Goal: Transaction & Acquisition: Purchase product/service

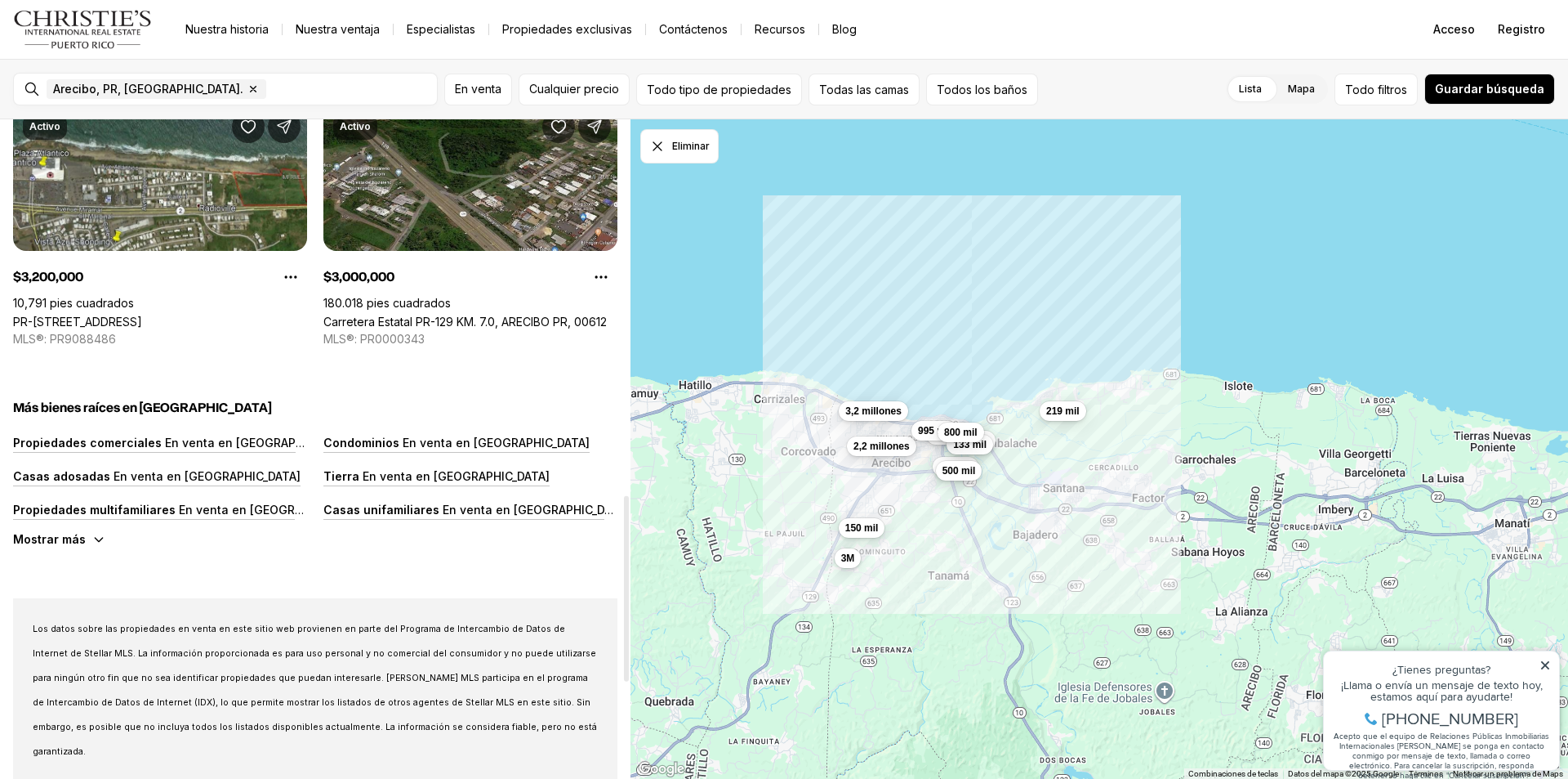
scroll to position [1388, 0]
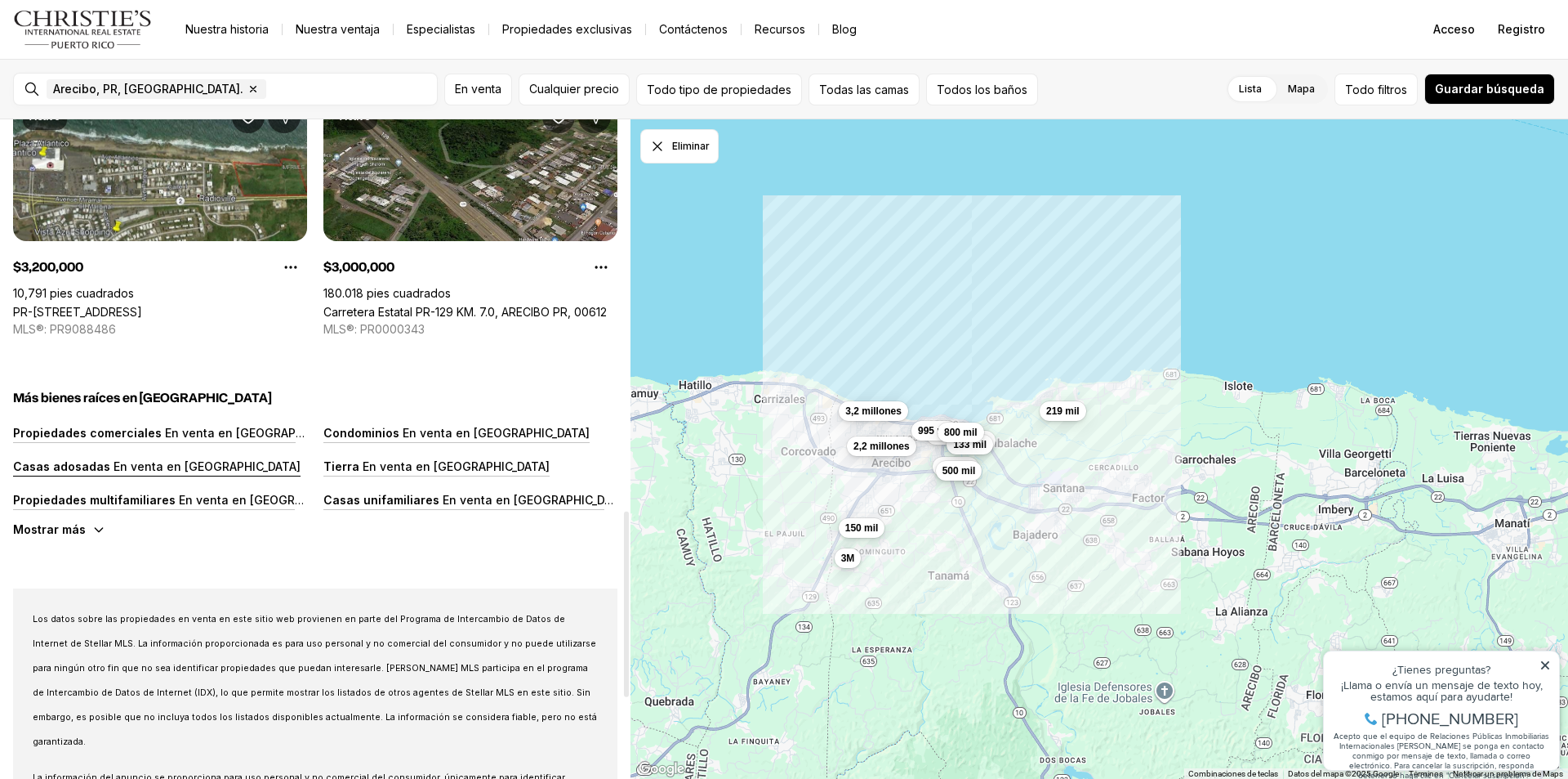
click at [149, 467] on font "En venta en [GEOGRAPHIC_DATA]" at bounding box center [207, 466] width 187 height 14
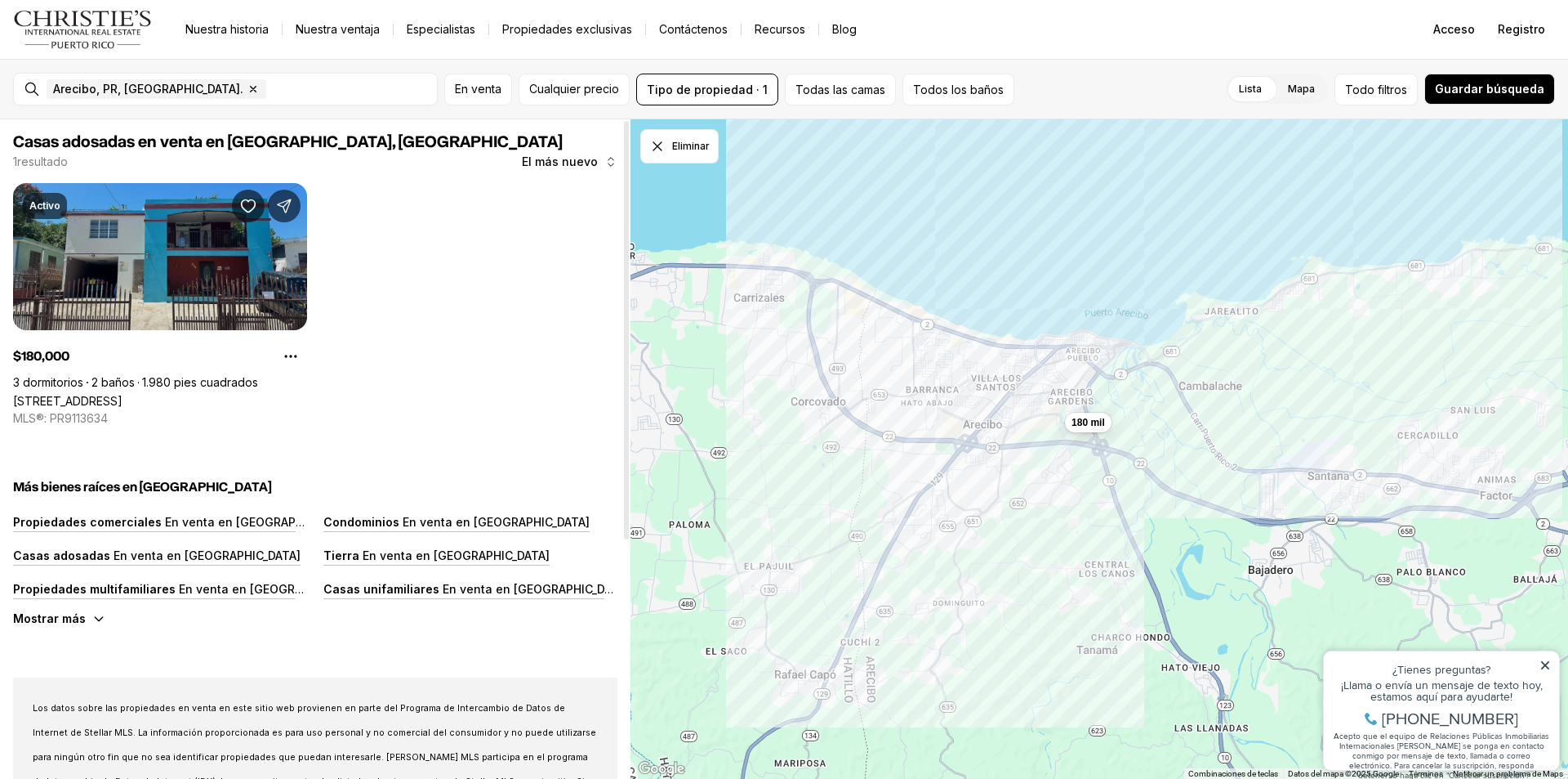
click at [122, 394] on link "[STREET_ADDRESS]" at bounding box center [68, 401] width 110 height 14
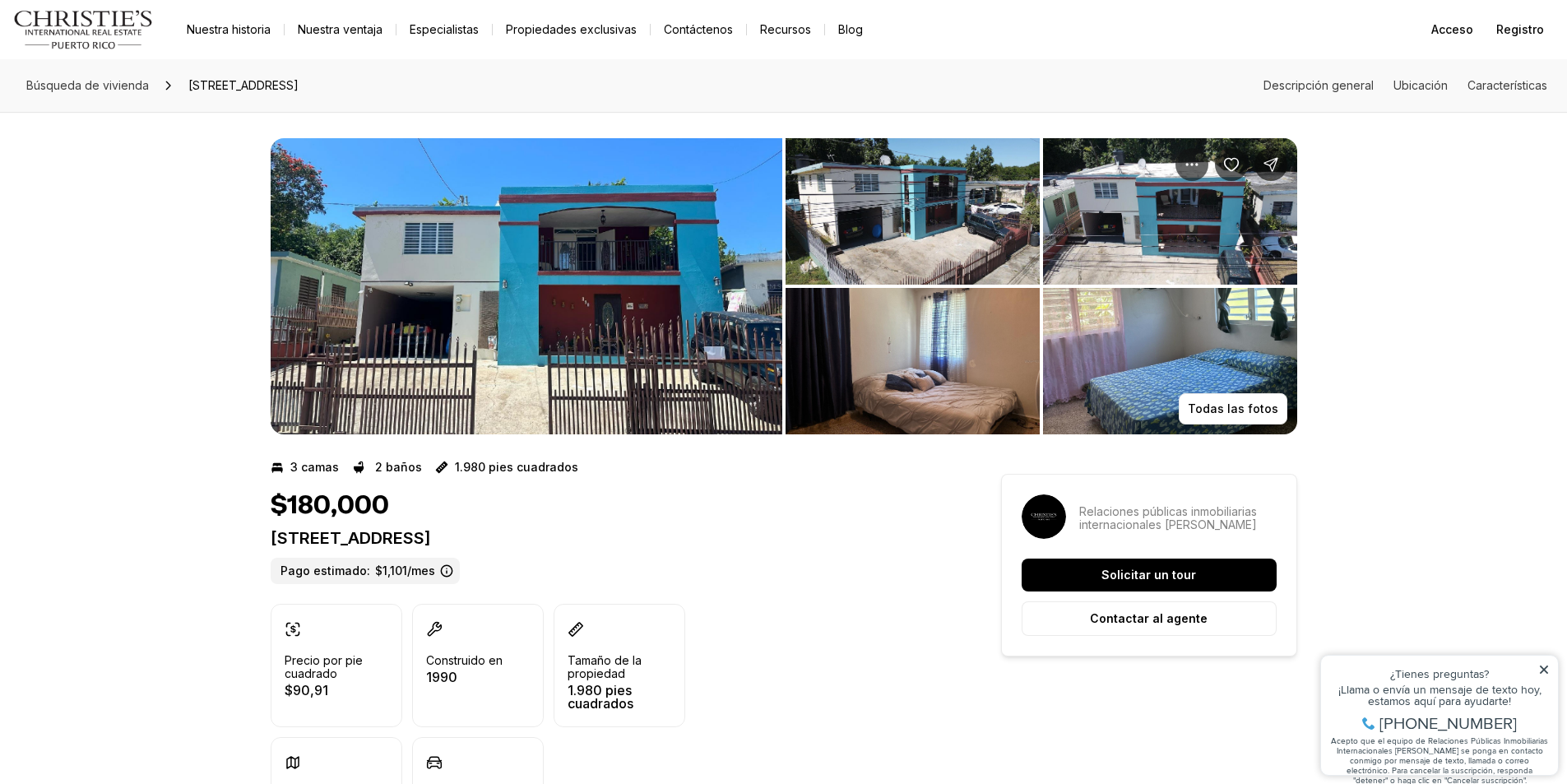
click at [913, 232] on img "Ver galería de imágenes" at bounding box center [913, 211] width 254 height 146
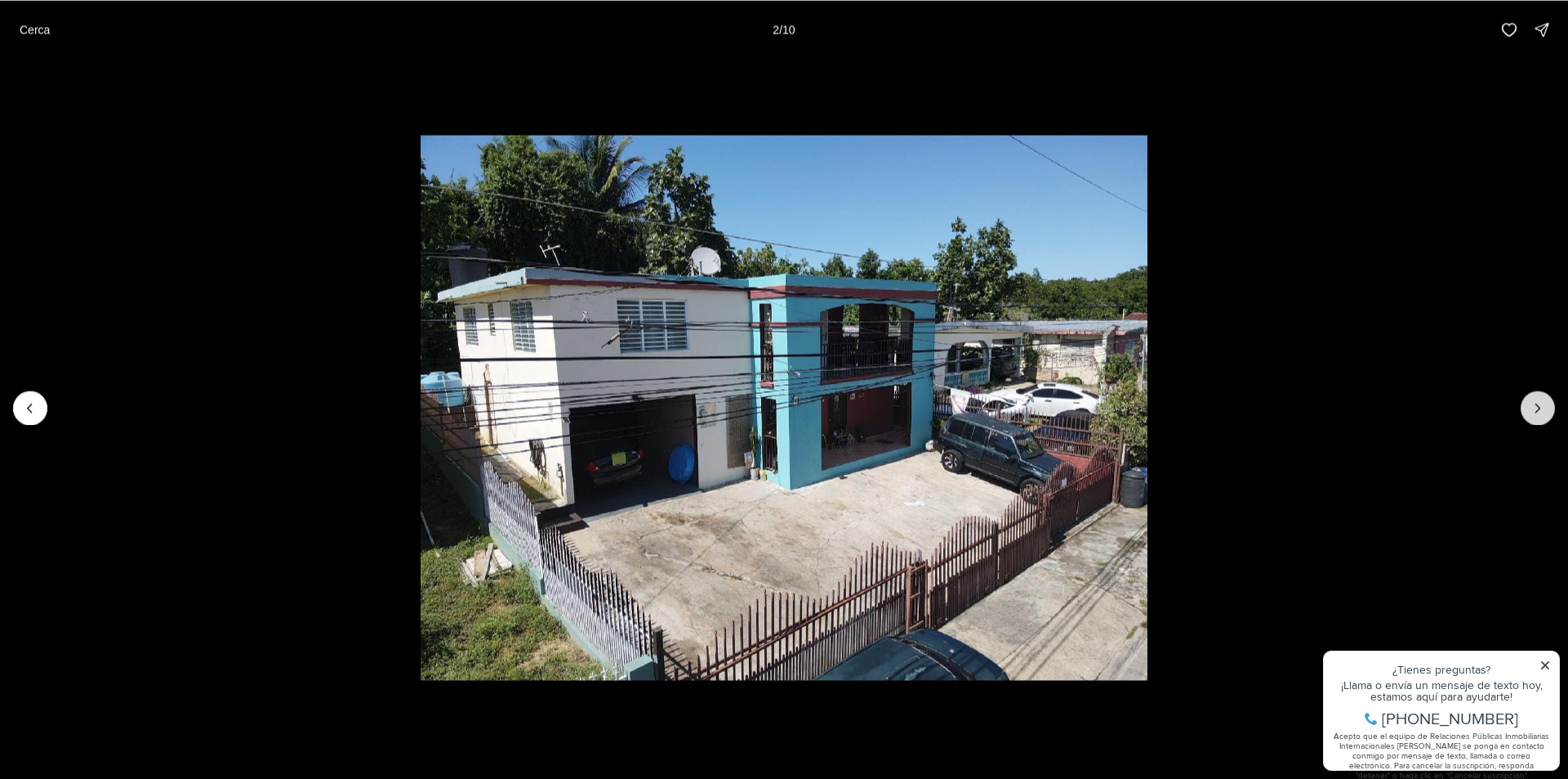
click at [1537, 415] on icon "Siguiente diapositiva" at bounding box center [1538, 408] width 17 height 17
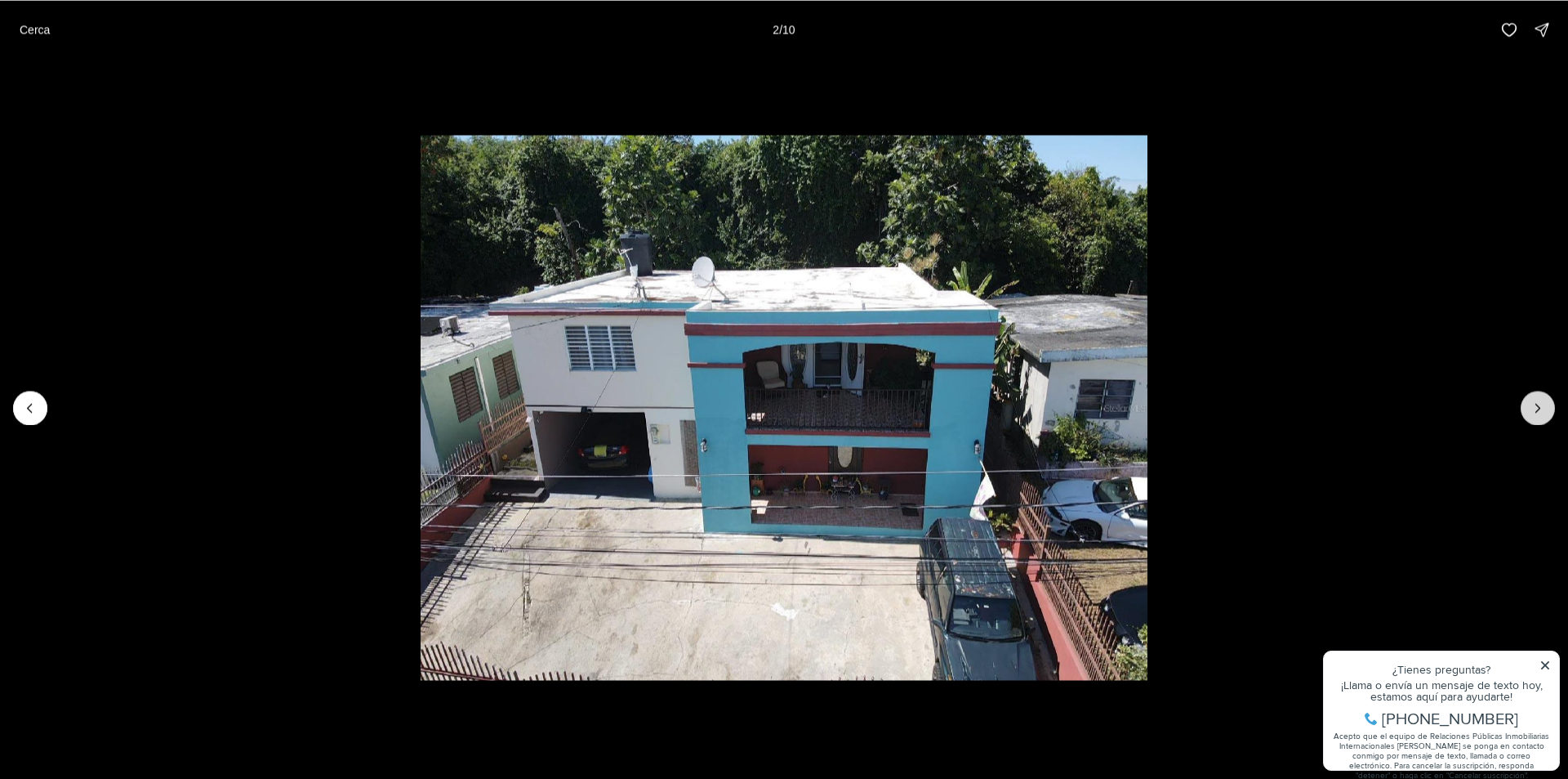
click at [1537, 415] on icon "Next slide" at bounding box center [1538, 408] width 17 height 17
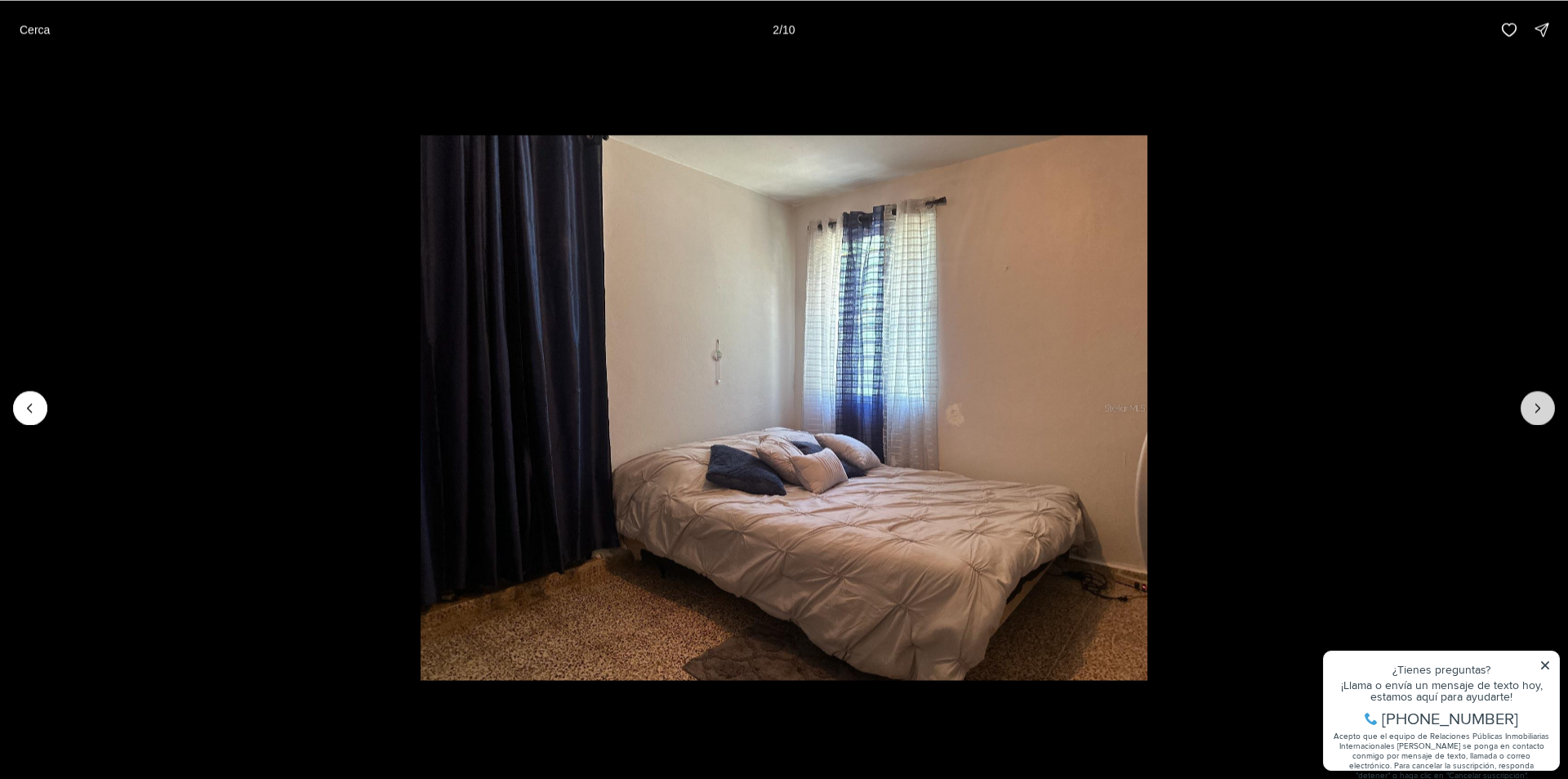
click at [1537, 415] on icon "Next slide" at bounding box center [1538, 408] width 17 height 17
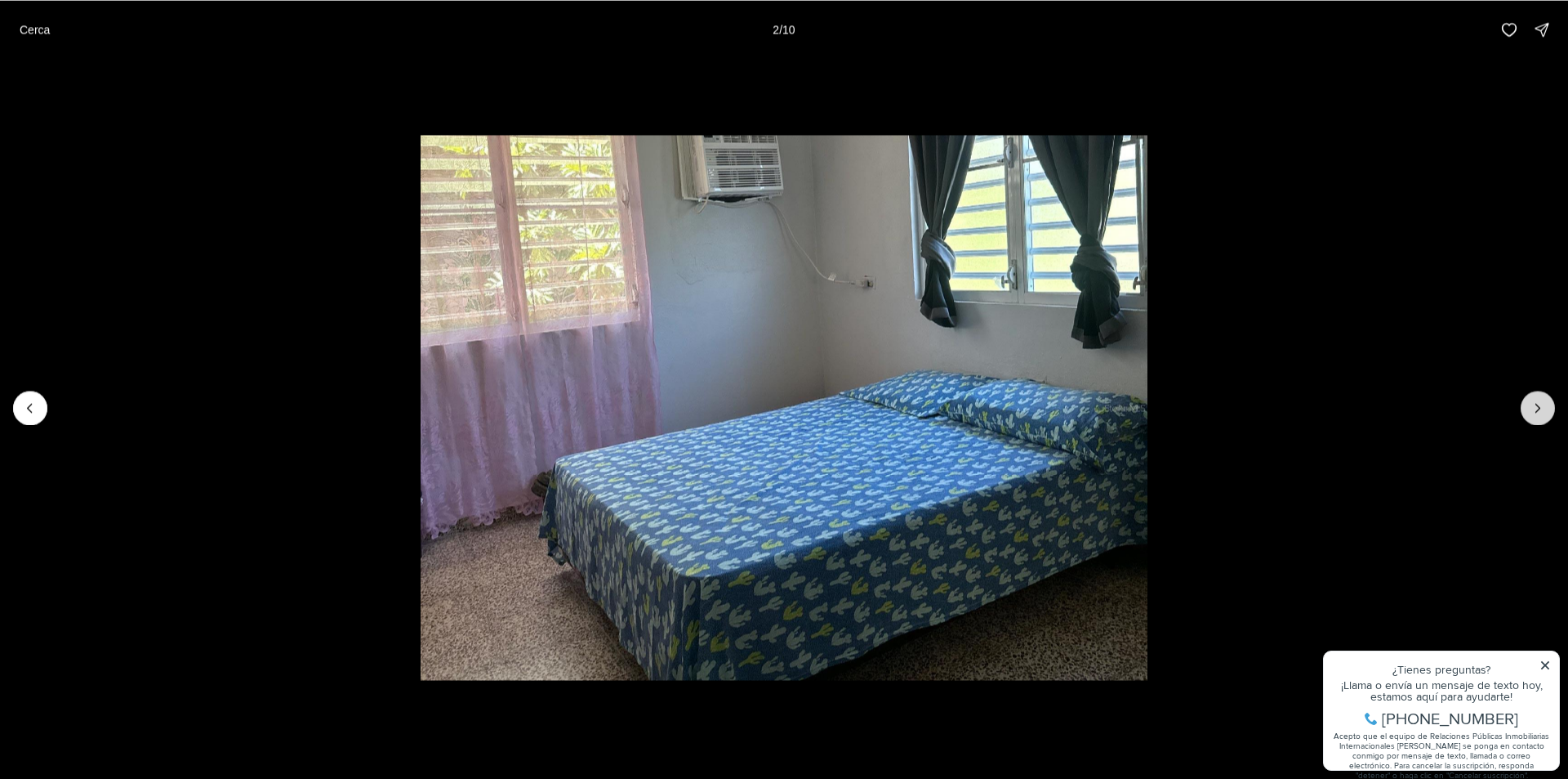
click at [1537, 415] on icon "Next slide" at bounding box center [1538, 408] width 17 height 17
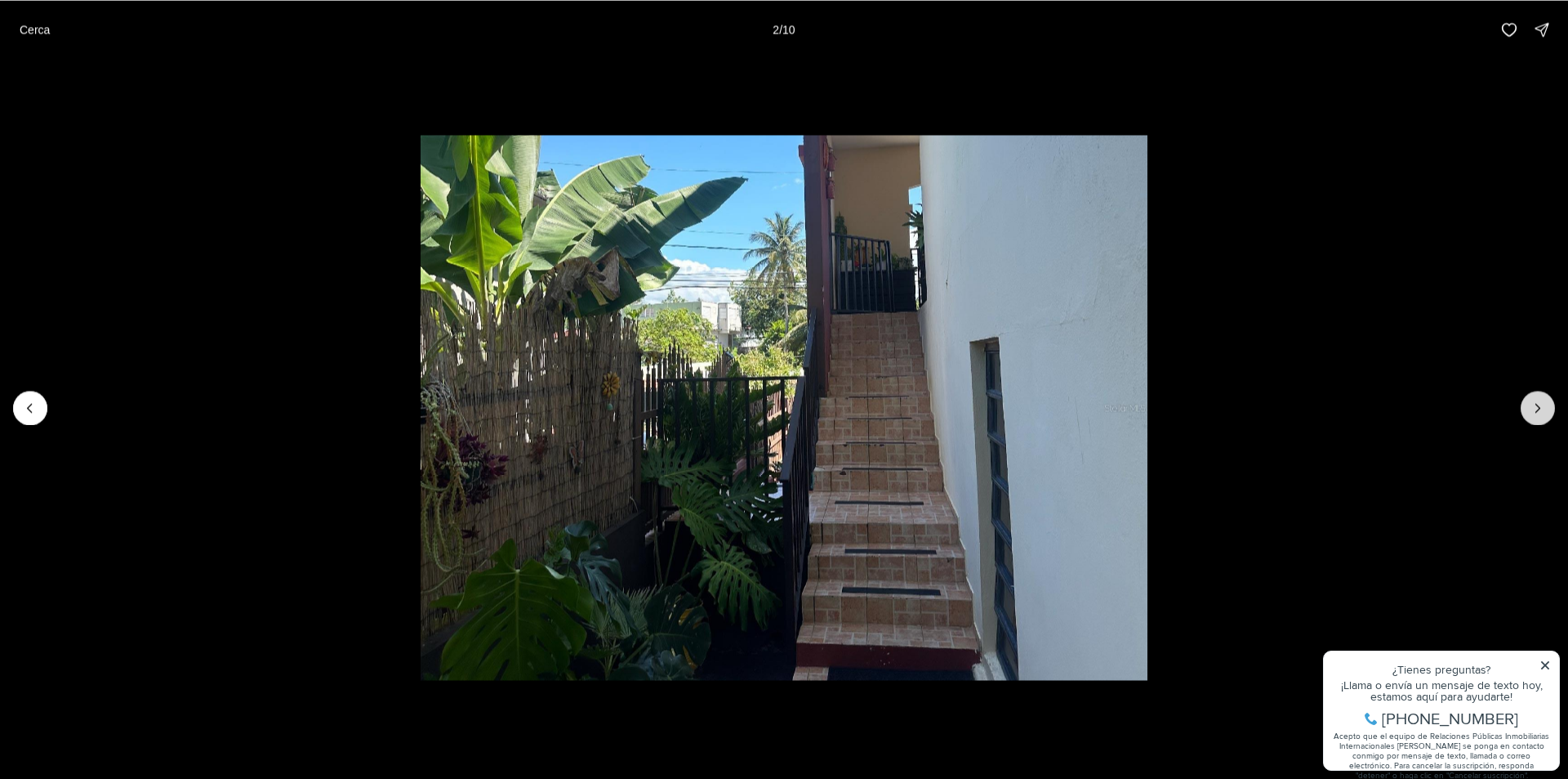
click at [1537, 415] on icon "Next slide" at bounding box center [1538, 408] width 17 height 17
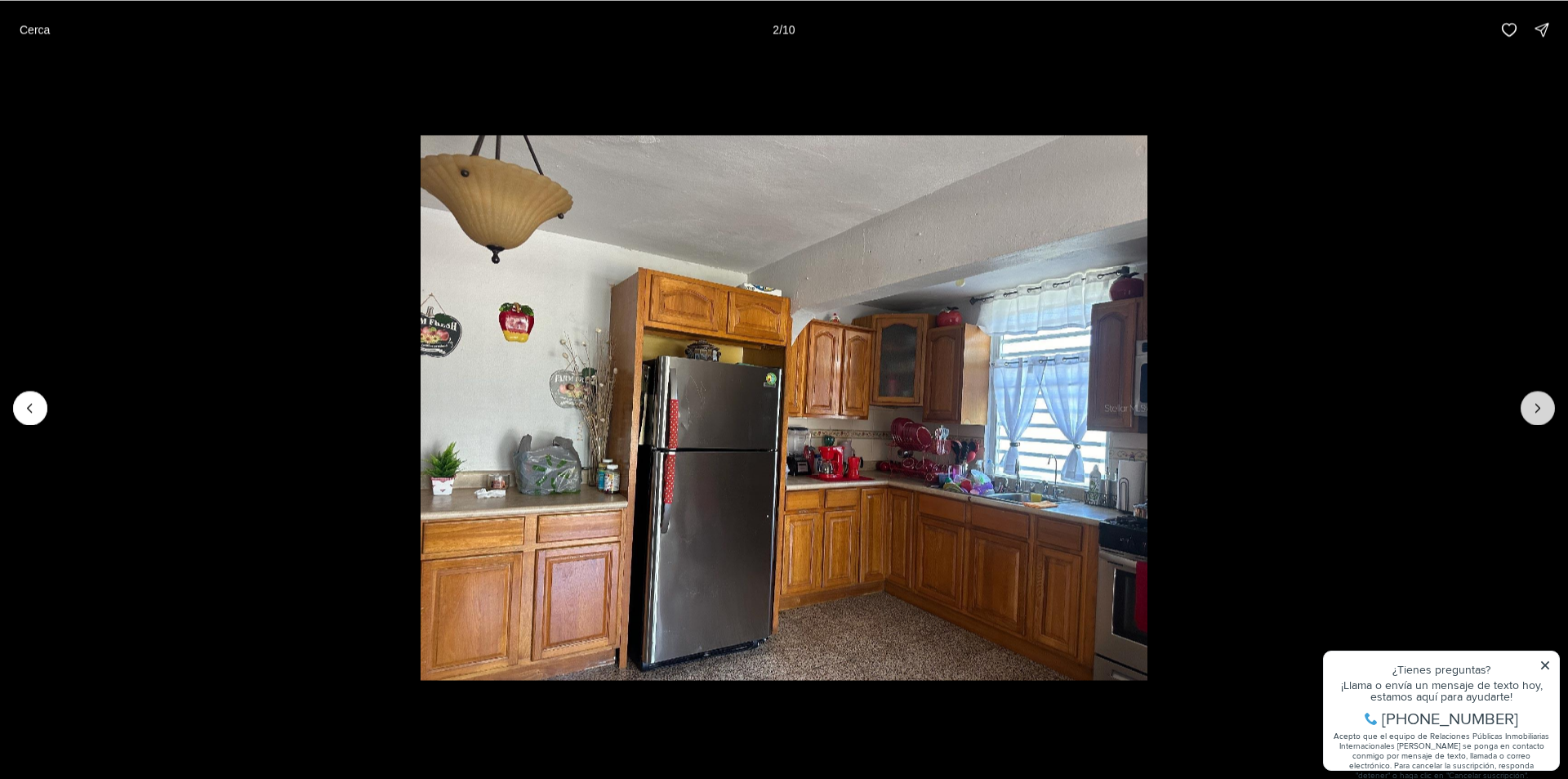
click at [1537, 415] on icon "Next slide" at bounding box center [1538, 408] width 17 height 17
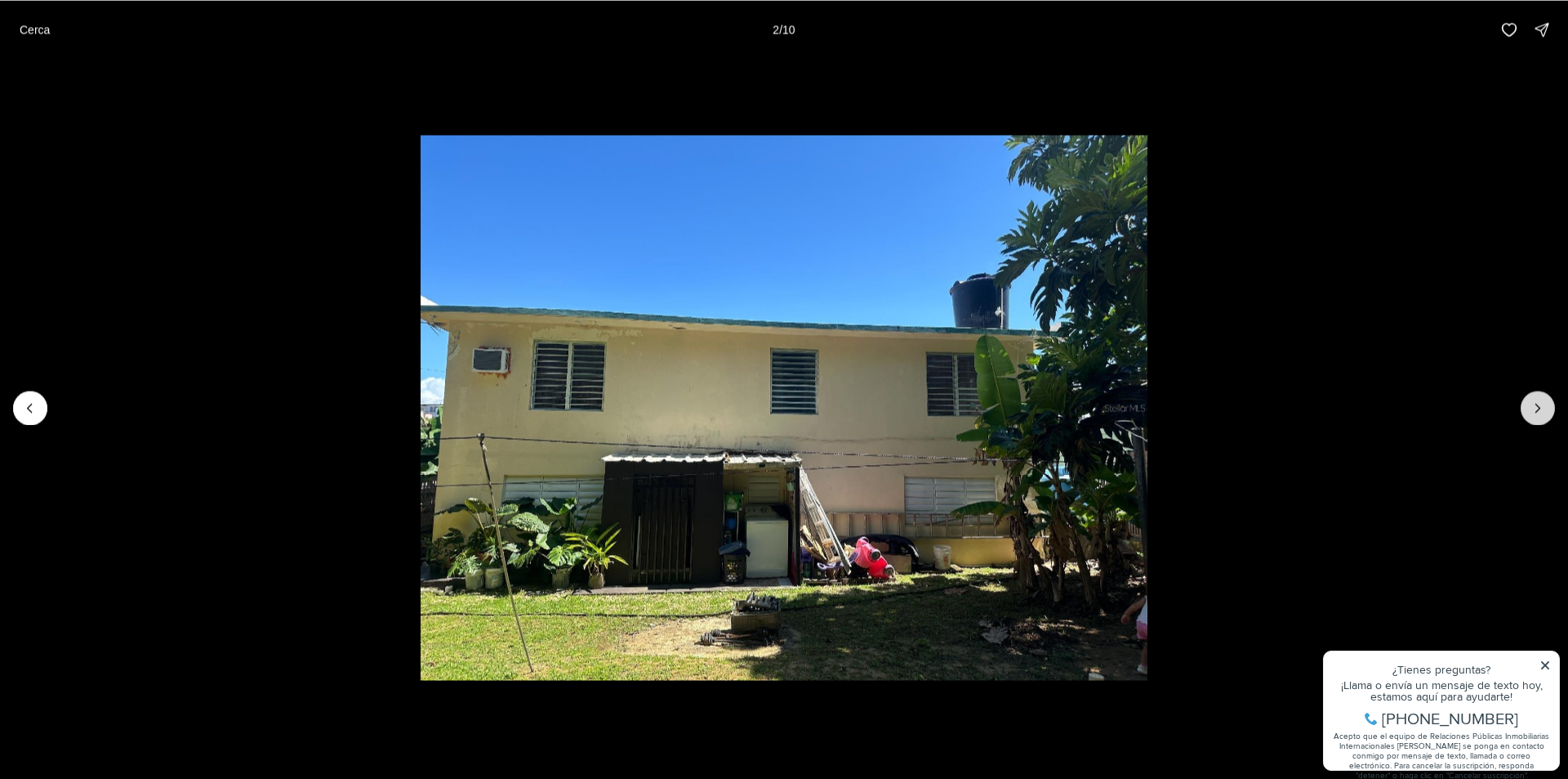
click at [1537, 415] on icon "Next slide" at bounding box center [1538, 408] width 17 height 17
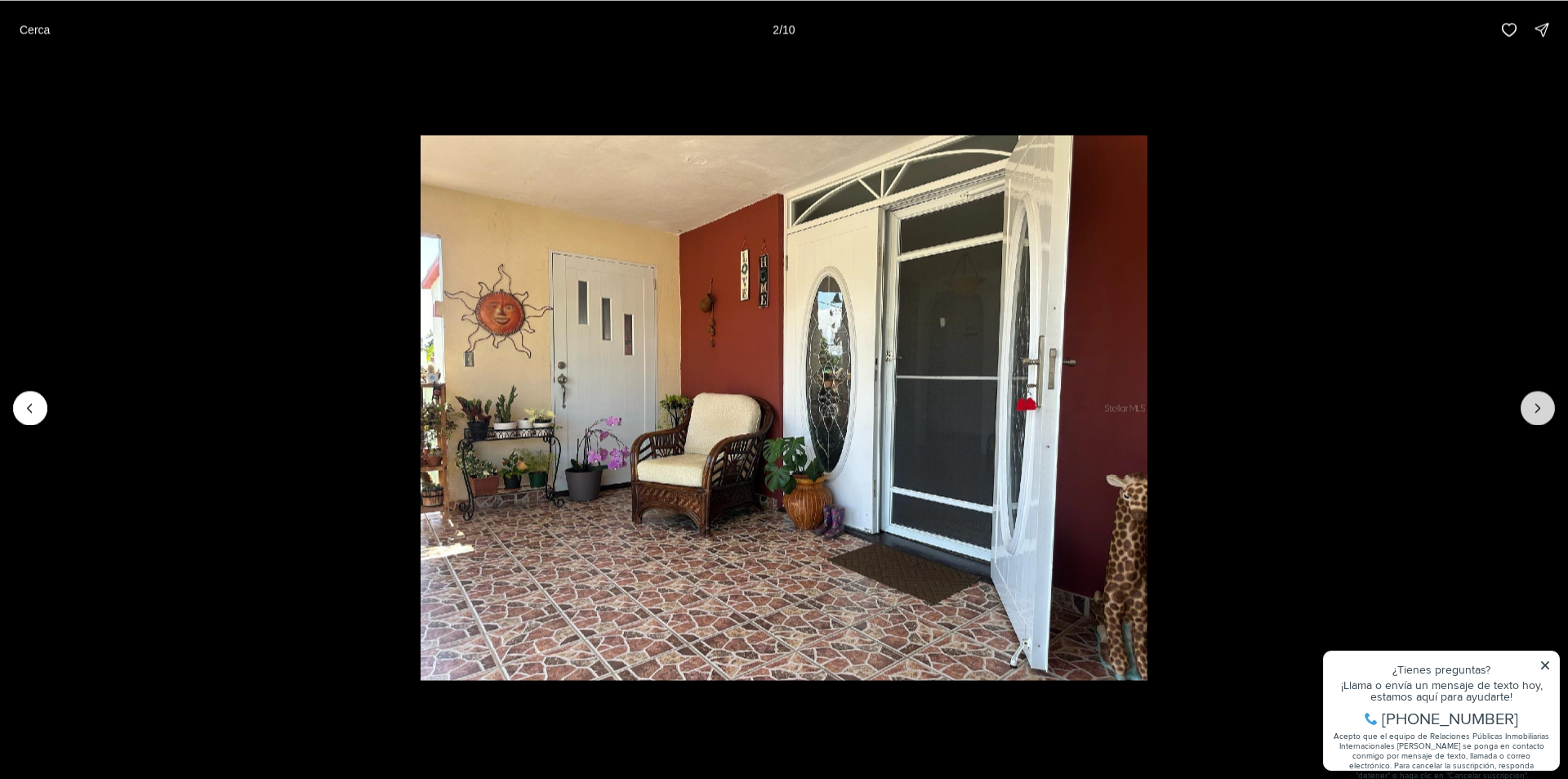
click at [1537, 415] on icon "Next slide" at bounding box center [1538, 408] width 17 height 17
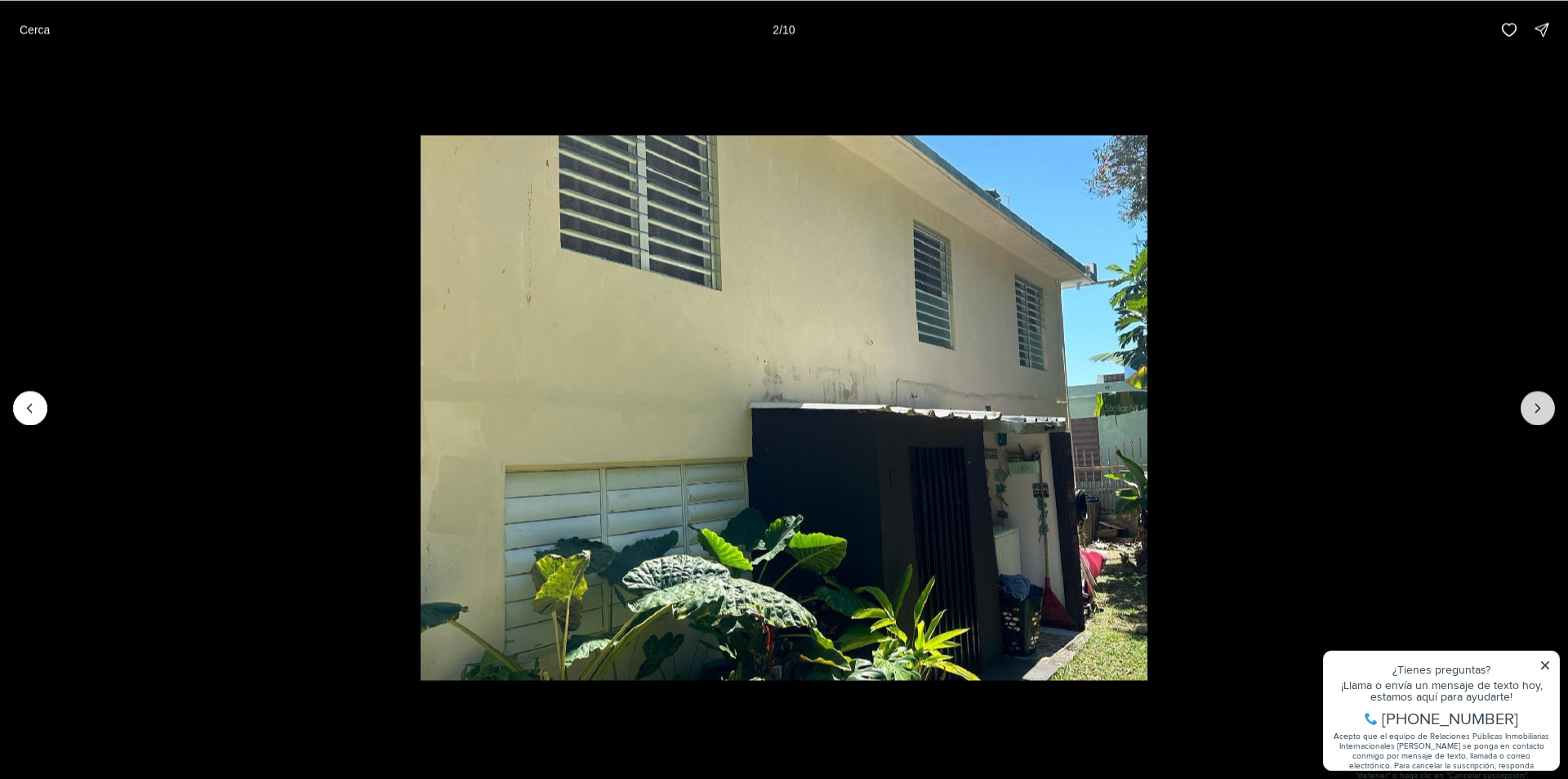
click at [1537, 415] on div at bounding box center [1537, 407] width 34 height 34
click at [1536, 413] on div at bounding box center [1537, 407] width 34 height 34
click at [1535, 397] on div at bounding box center [1537, 407] width 34 height 34
click at [1535, 402] on div at bounding box center [1537, 407] width 34 height 34
